Goal: Transaction & Acquisition: Book appointment/travel/reservation

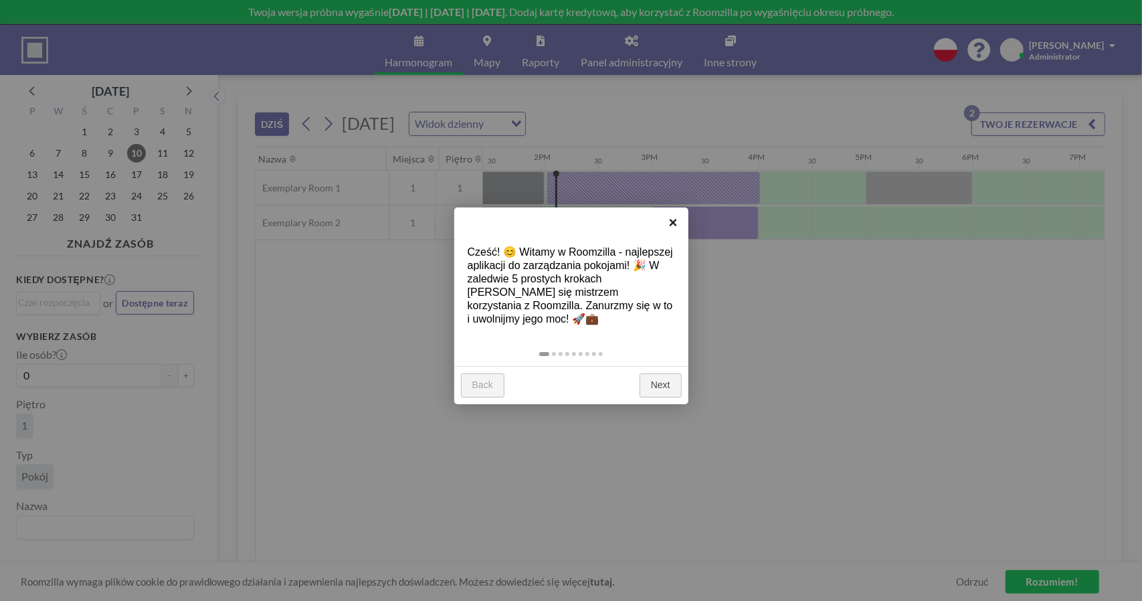
scroll to position [0, 1445]
click at [673, 217] on link "×" at bounding box center [673, 222] width 30 height 30
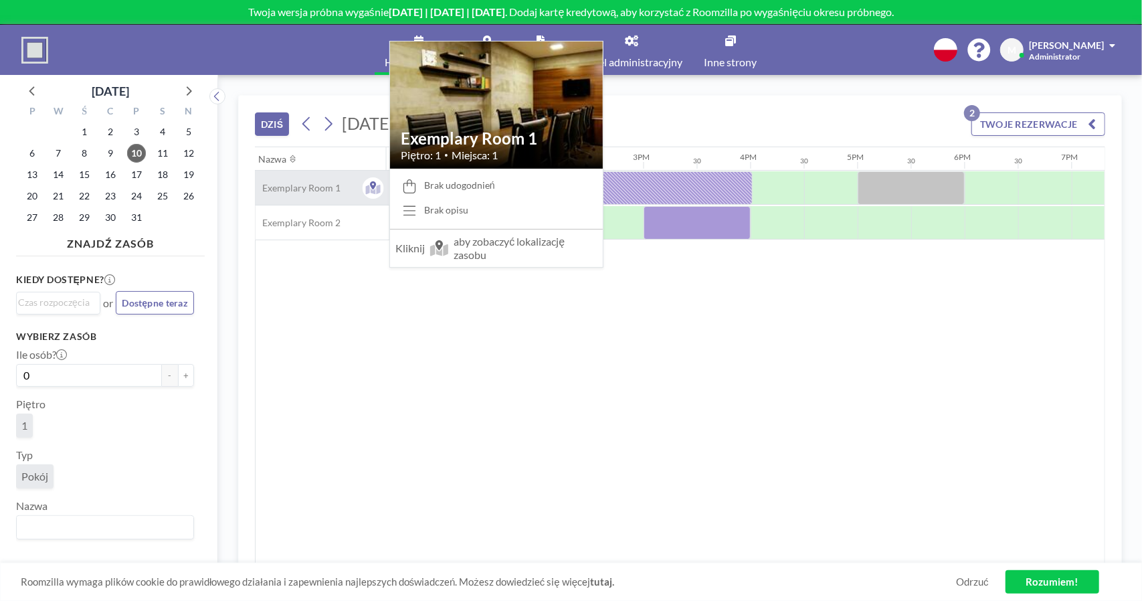
click at [320, 185] on span "Exemplary Room 1" at bounding box center [298, 188] width 85 height 12
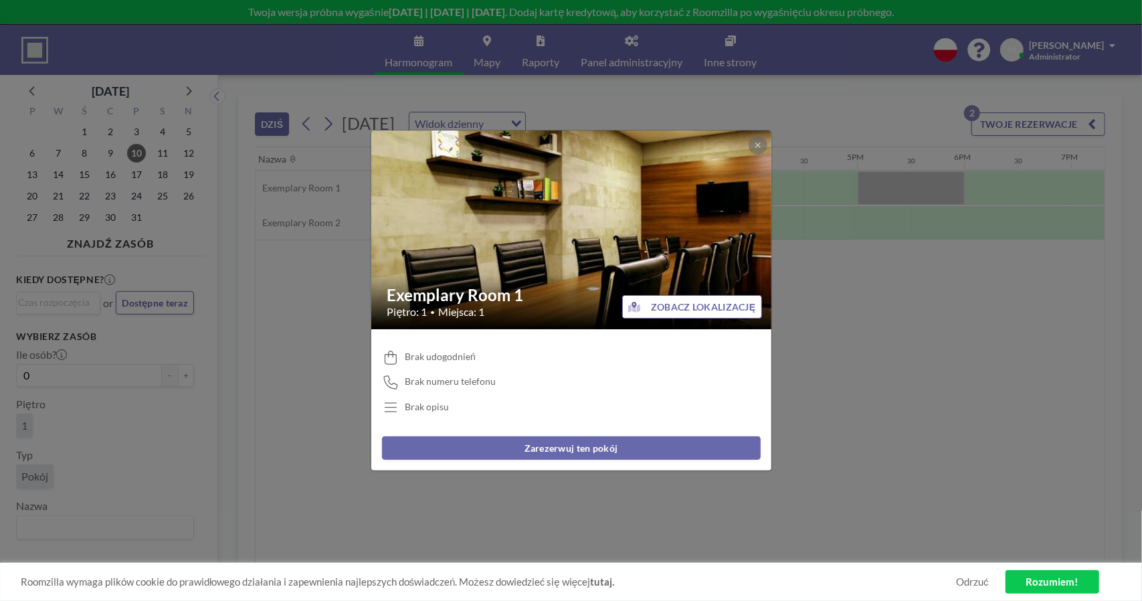
click at [464, 304] on h2 "Exemplary Room 1" at bounding box center [571, 295] width 369 height 20
click at [323, 380] on div "Exemplary Room 1 Piętro: 1 • Miejsca: 1 ZOBACZ LOKALIZACJĘ Brak udogodnień Brak…" at bounding box center [571, 300] width 1142 height 601
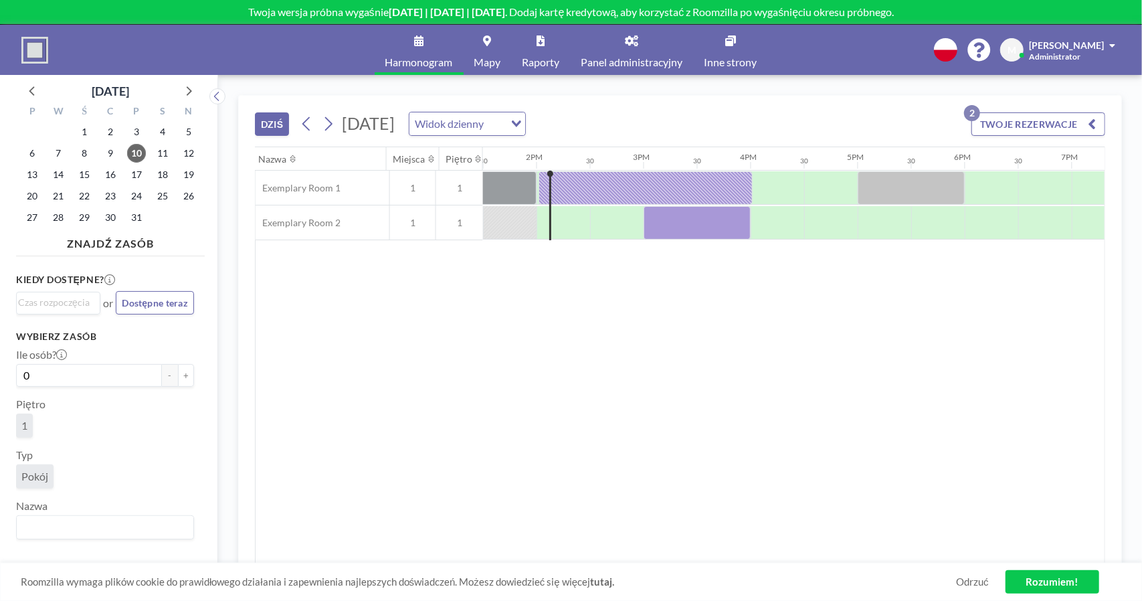
click at [629, 63] on span "Panel administracyjny" at bounding box center [632, 62] width 102 height 11
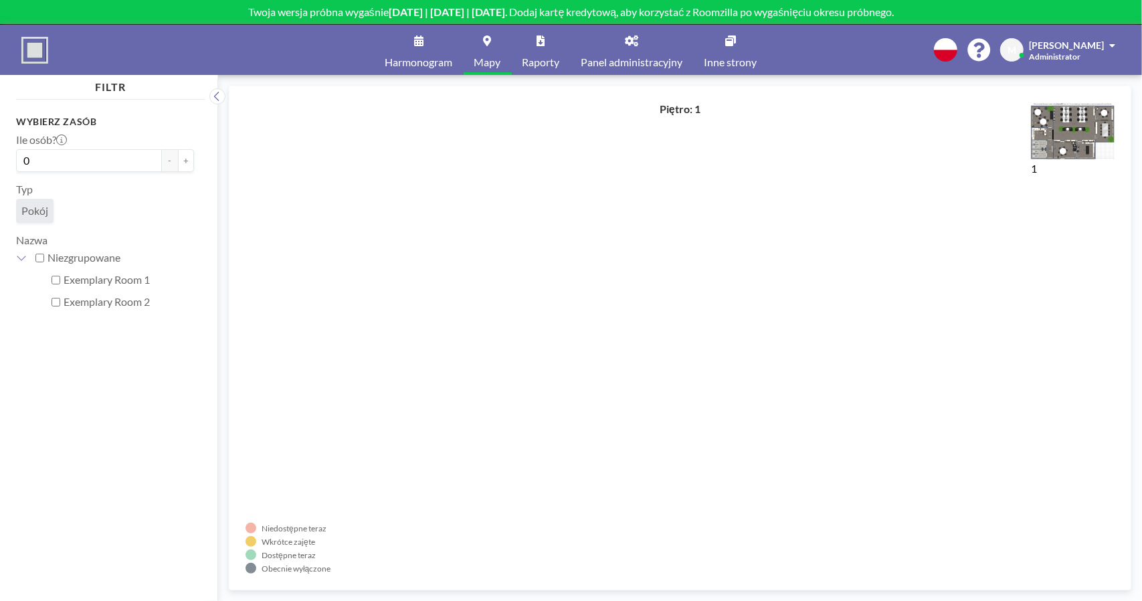
click at [415, 60] on span "Harmonogram" at bounding box center [419, 62] width 68 height 11
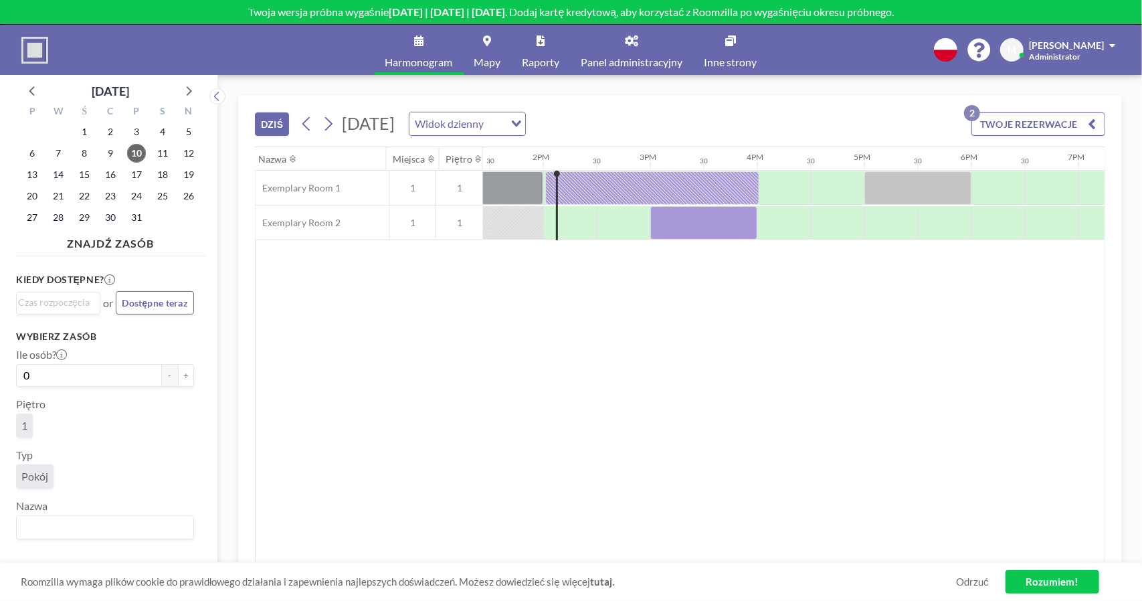
scroll to position [0, 1445]
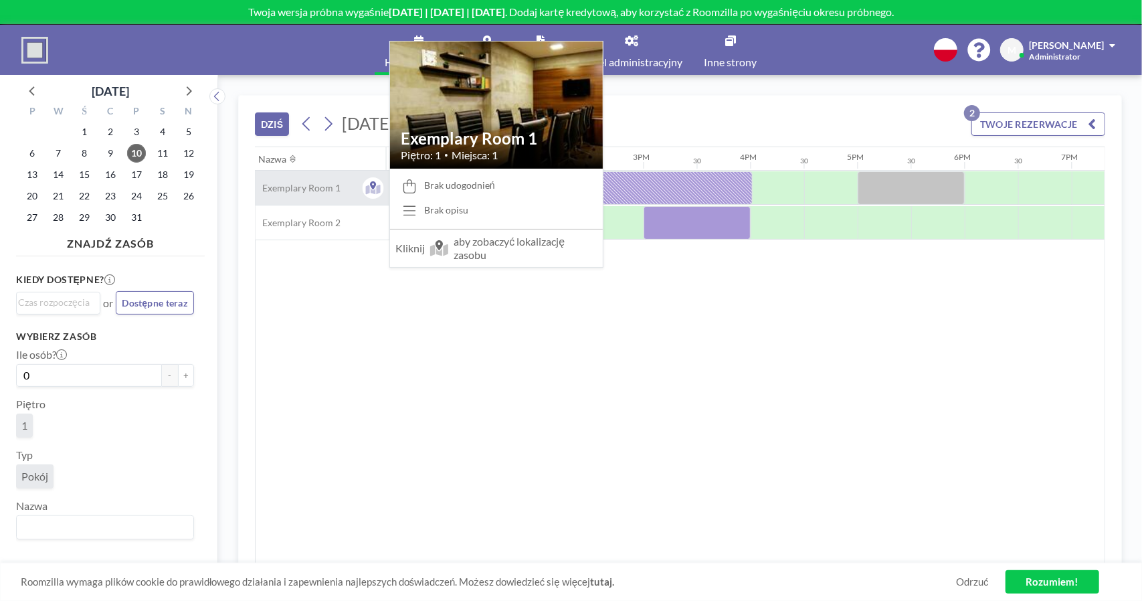
drag, startPoint x: 357, startPoint y: 183, endPoint x: 326, endPoint y: 183, distance: 30.1
click at [326, 183] on span "Exemplary Room 1" at bounding box center [298, 188] width 85 height 12
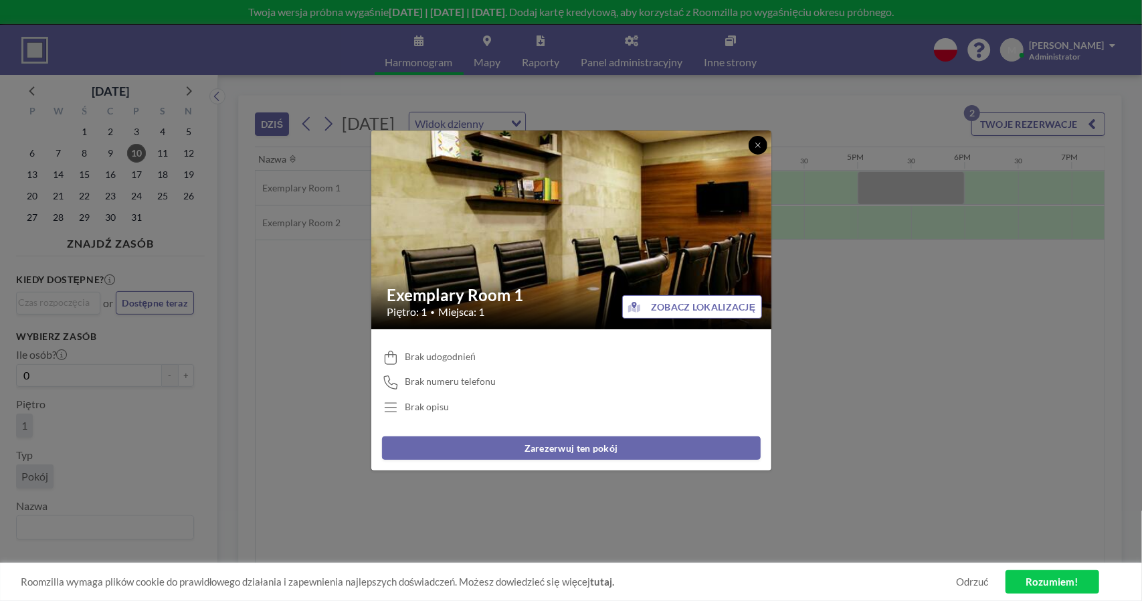
click at [751, 144] on button at bounding box center [758, 145] width 19 height 19
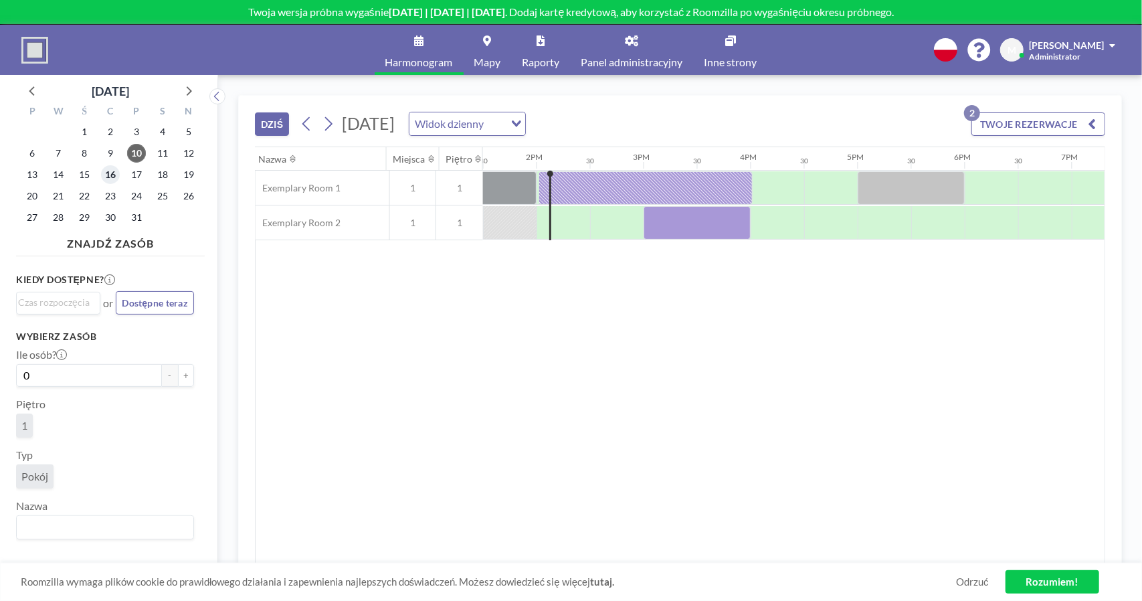
click at [102, 179] on span "16" at bounding box center [110, 174] width 19 height 19
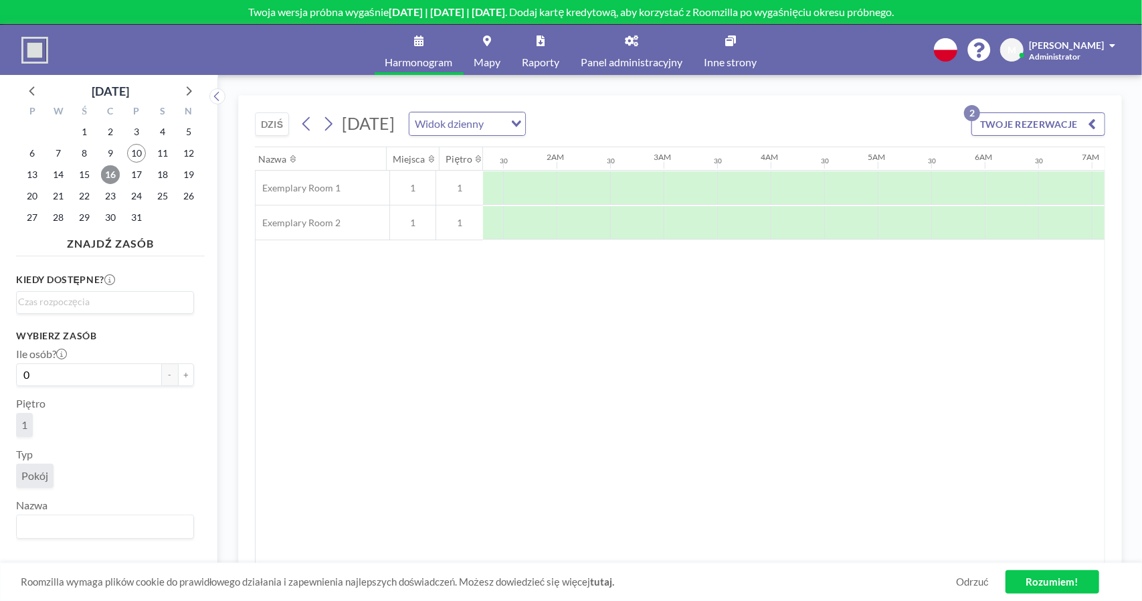
scroll to position [0, 0]
click at [646, 61] on span "Panel administracyjny" at bounding box center [632, 62] width 102 height 11
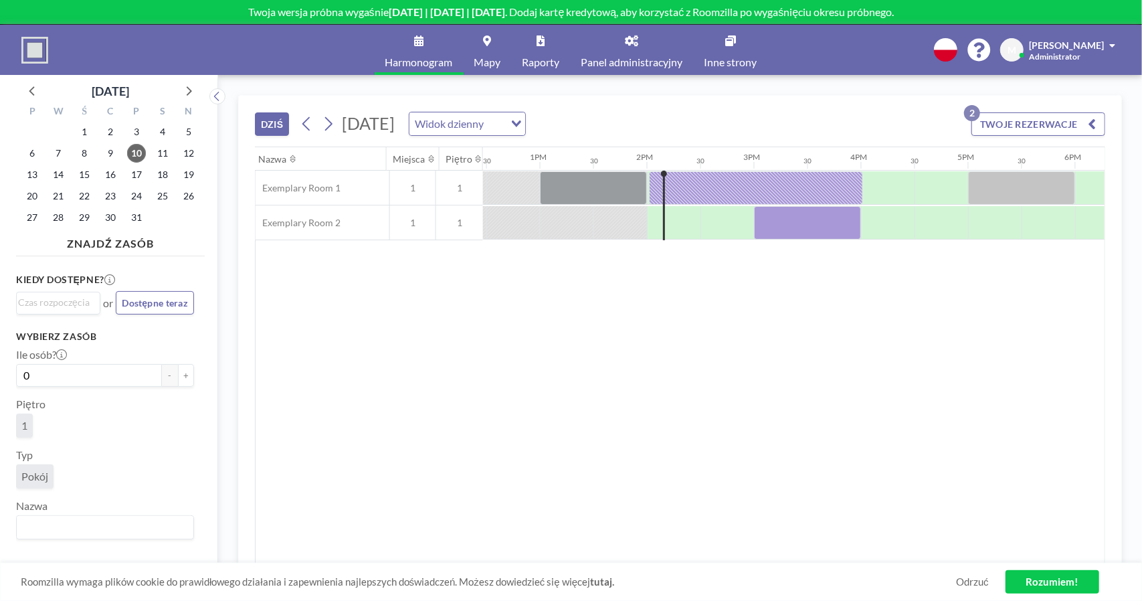
scroll to position [0, 1411]
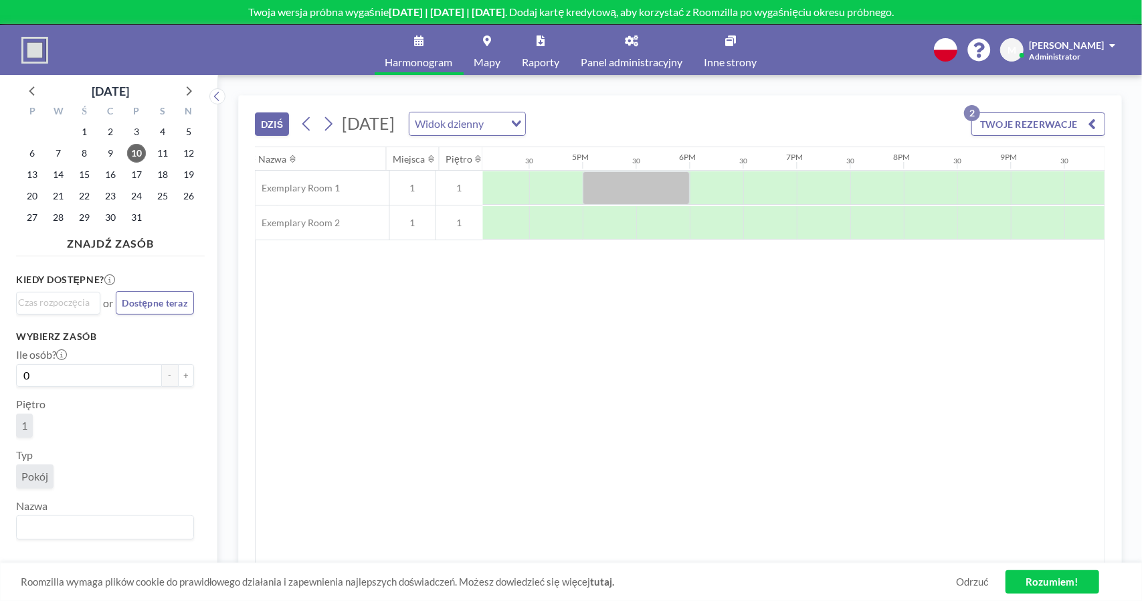
scroll to position [0, 1718]
click at [532, 74] on link "Raporty" at bounding box center [541, 50] width 59 height 50
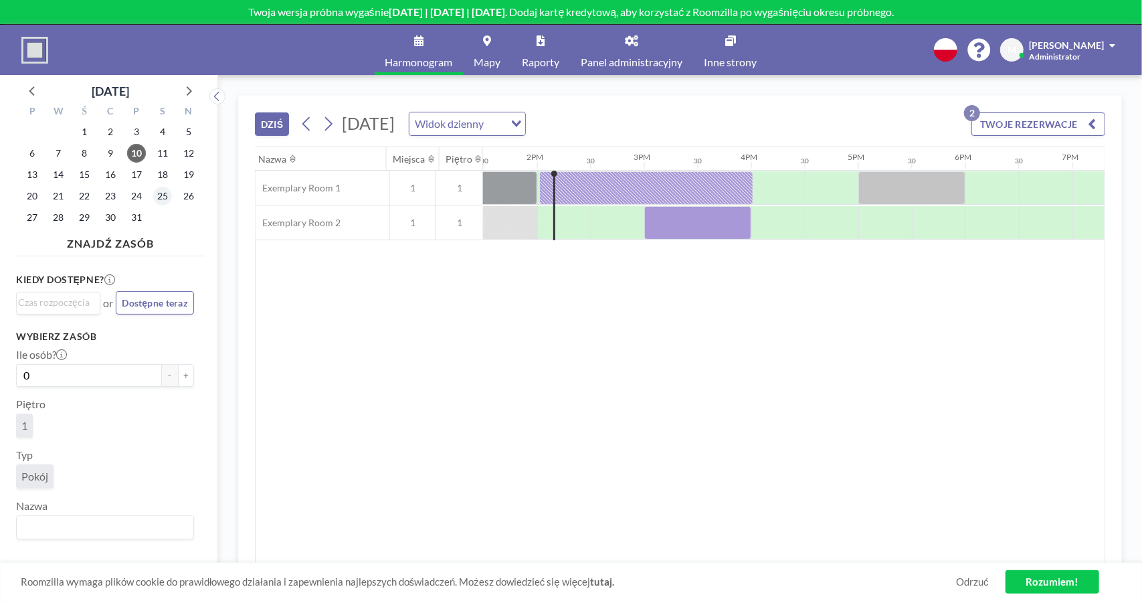
scroll to position [0, 1445]
click at [490, 9] on b "[DATE] | [DATE] | [DATE]" at bounding box center [447, 11] width 117 height 13
click at [823, 215] on div at bounding box center [831, 222] width 54 height 33
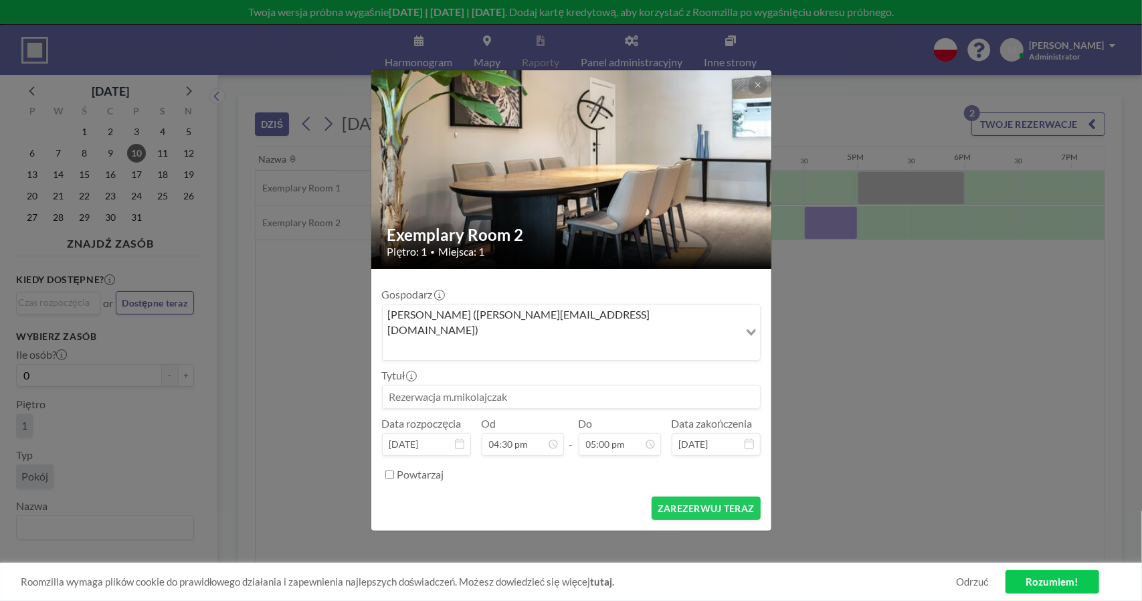
click at [466, 385] on input at bounding box center [571, 396] width 377 height 23
type input "kmkm"
click at [704, 496] on button "ZAREZERWUJ TERAZ" at bounding box center [706, 507] width 108 height 23
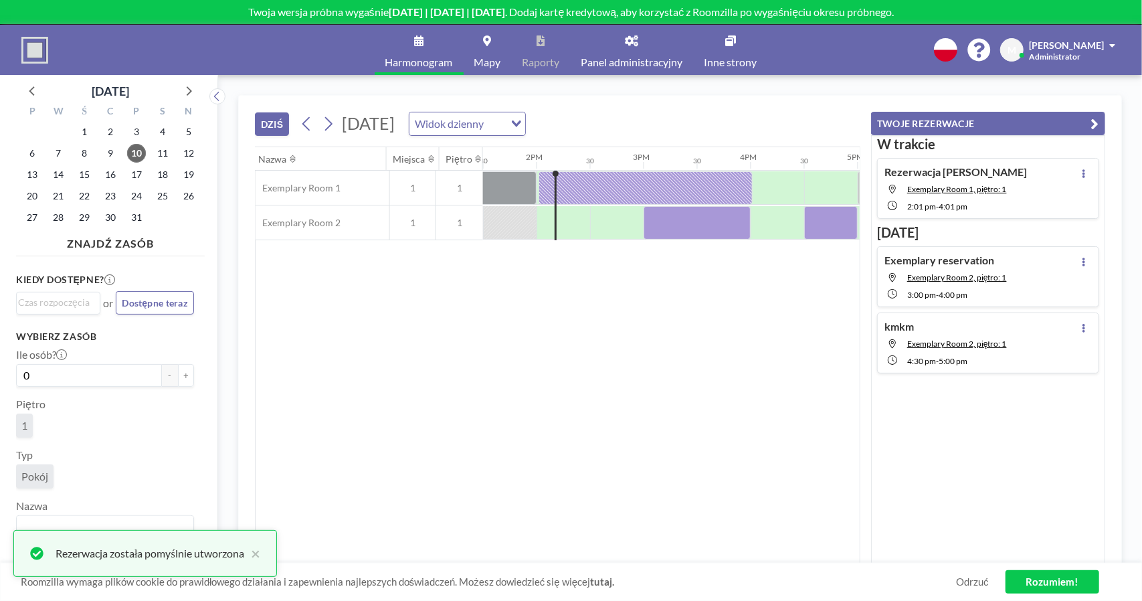
click at [636, 41] on icon at bounding box center [631, 40] width 13 height 11
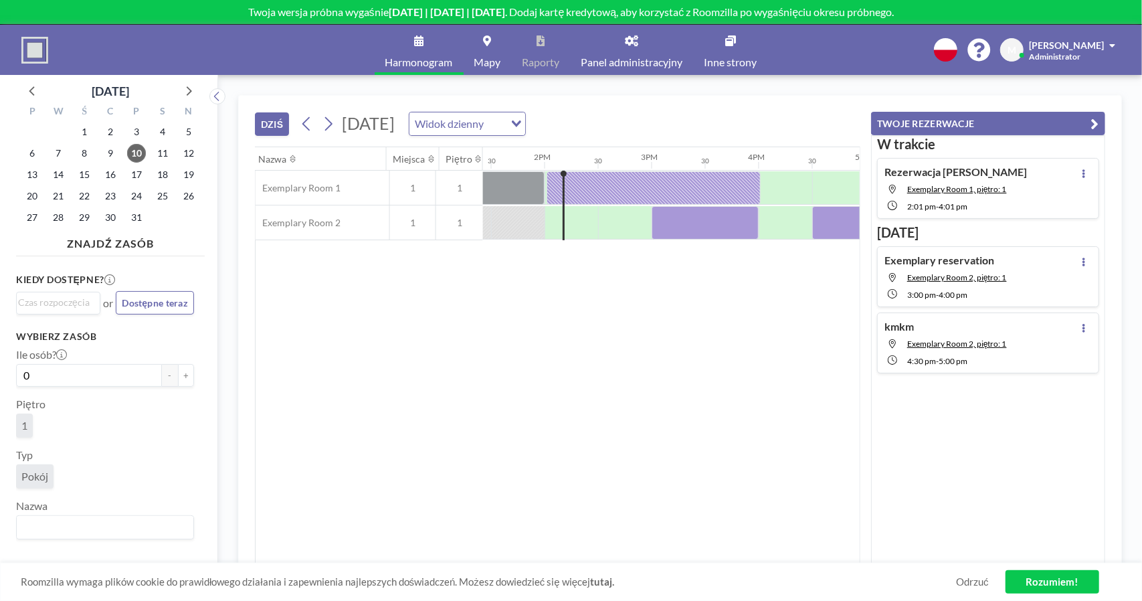
scroll to position [0, 1445]
